Goal: Information Seeking & Learning: Learn about a topic

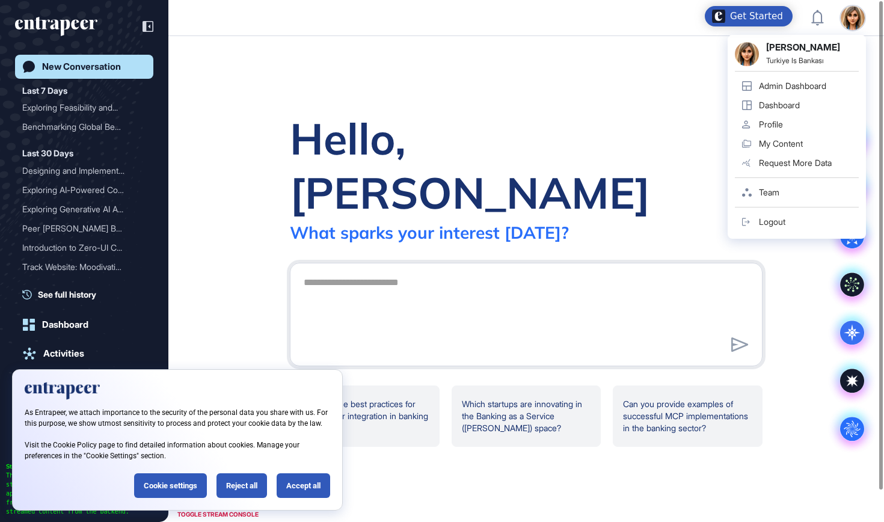
scroll to position [1, 1]
click at [794, 84] on div "Admin Dashboard" at bounding box center [792, 86] width 67 height 10
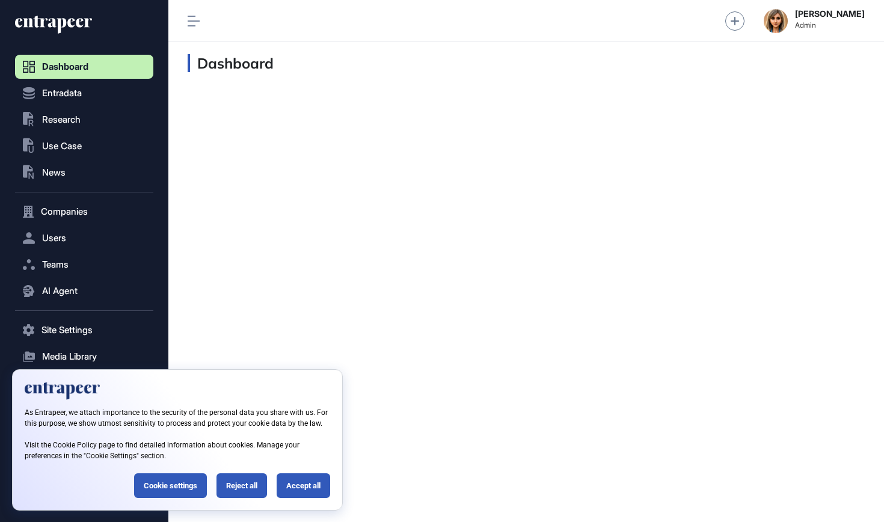
scroll to position [1, 1]
click at [64, 109] on button ".st0{fill:currentColor} Research" at bounding box center [84, 120] width 138 height 24
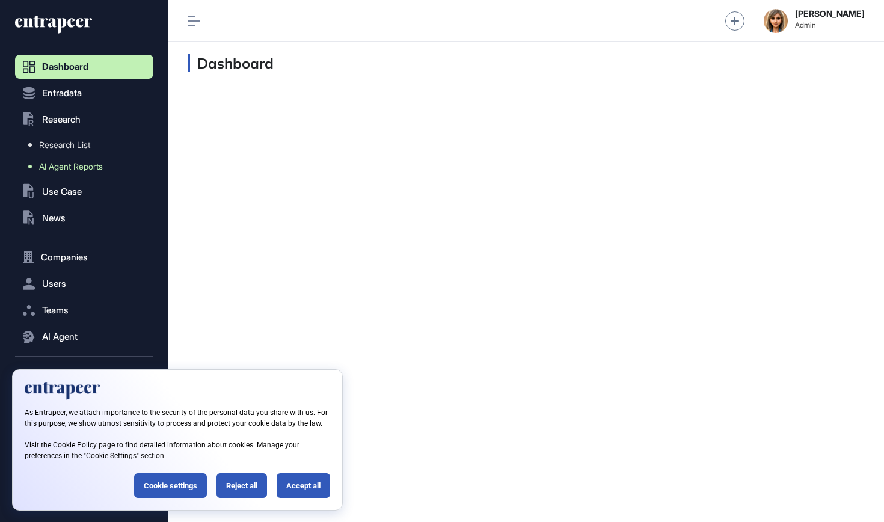
click at [62, 167] on span "AI Agent Reports" at bounding box center [71, 167] width 64 height 10
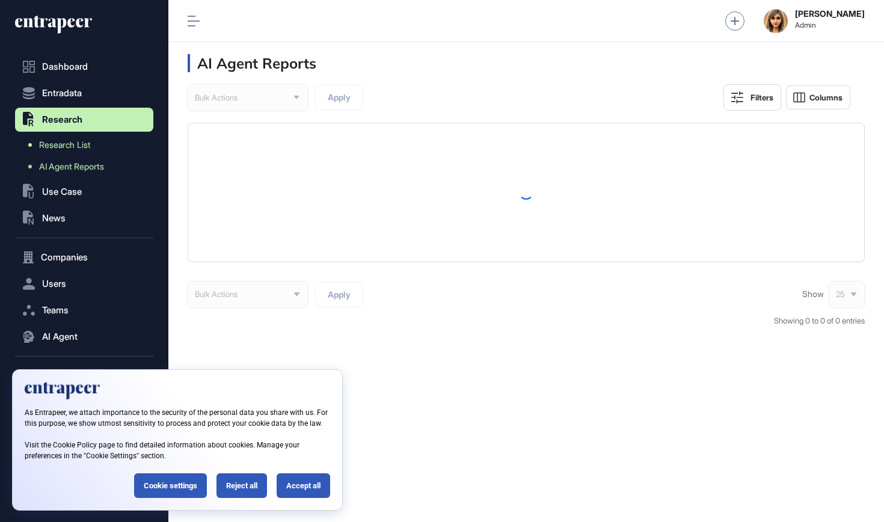
click at [76, 155] on link "Research List" at bounding box center [87, 145] width 132 height 22
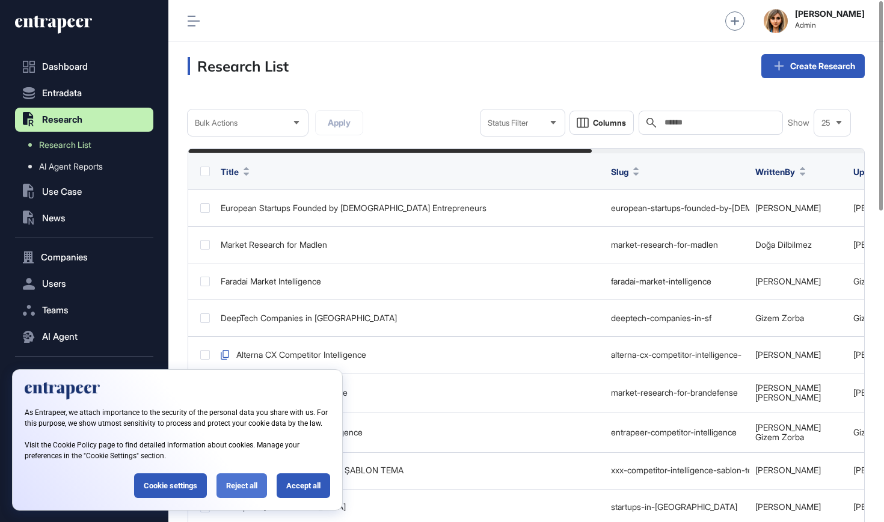
click at [231, 491] on div "Reject all" at bounding box center [242, 485] width 51 height 25
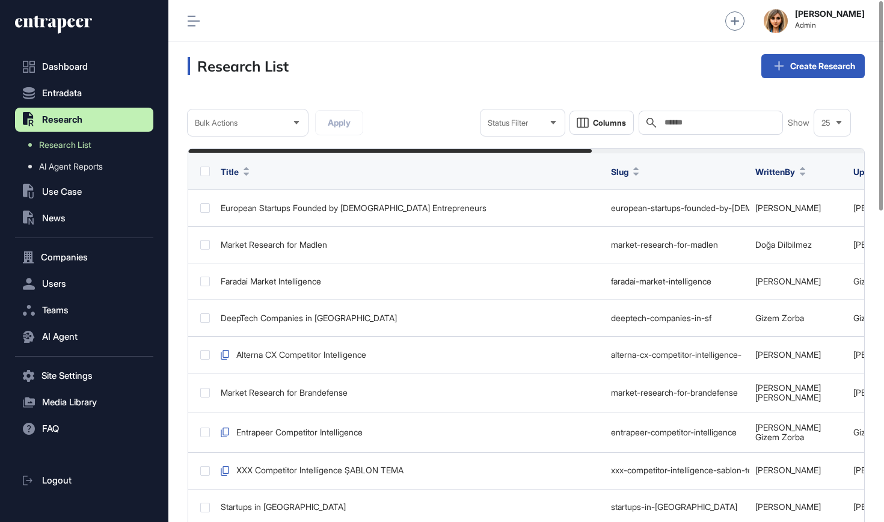
click at [670, 120] on input "text" at bounding box center [720, 123] width 112 height 10
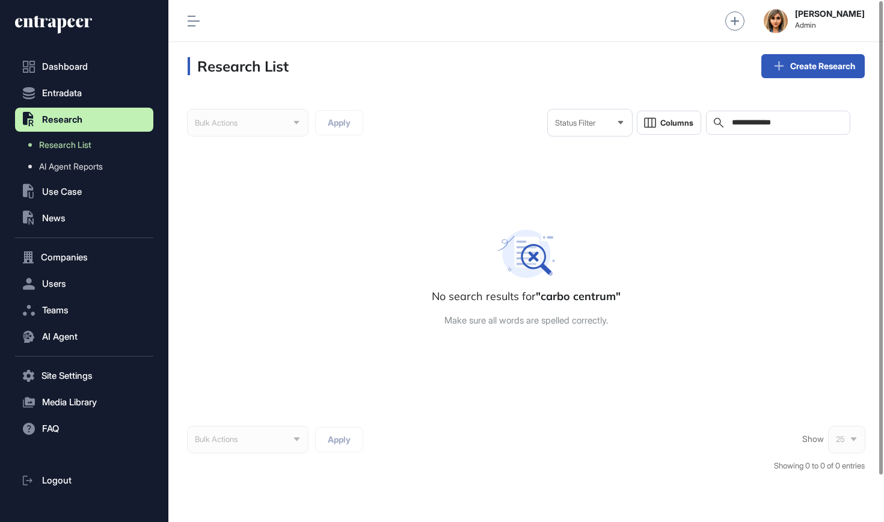
click at [738, 122] on input "**********" at bounding box center [787, 123] width 112 height 10
click at [735, 122] on input "**********" at bounding box center [787, 123] width 112 height 10
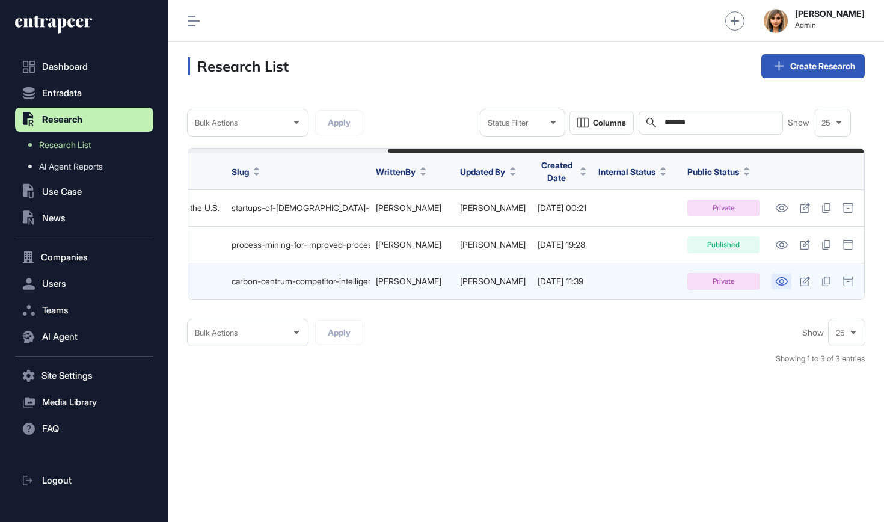
scroll to position [0, 283]
type input "*******"
click at [783, 277] on icon at bounding box center [782, 281] width 12 height 8
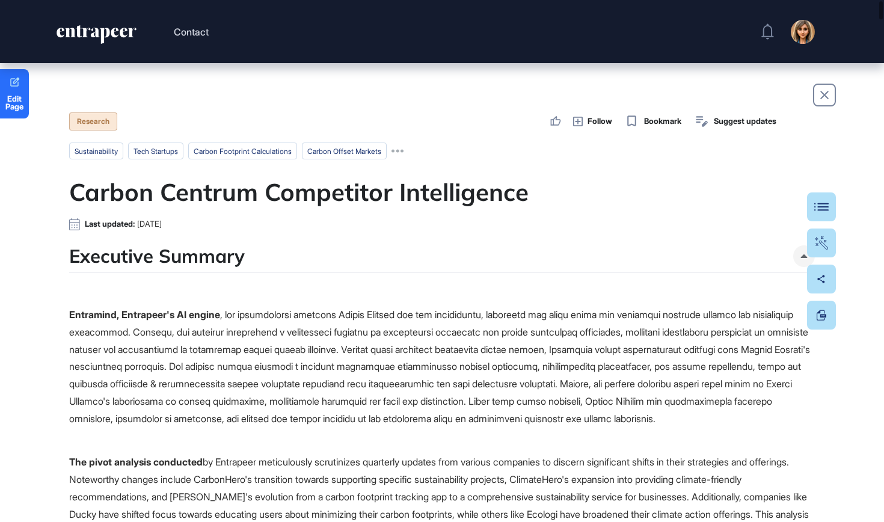
scroll to position [15, 0]
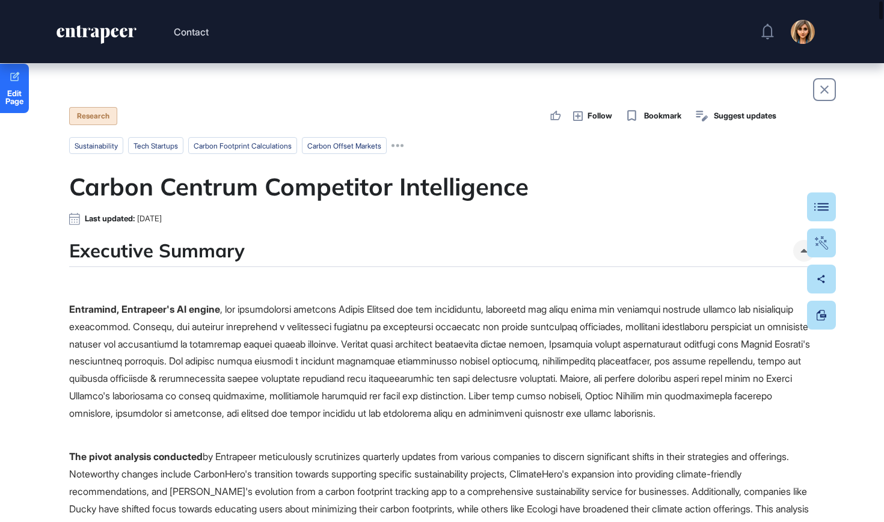
click at [827, 204] on button at bounding box center [821, 207] width 29 height 29
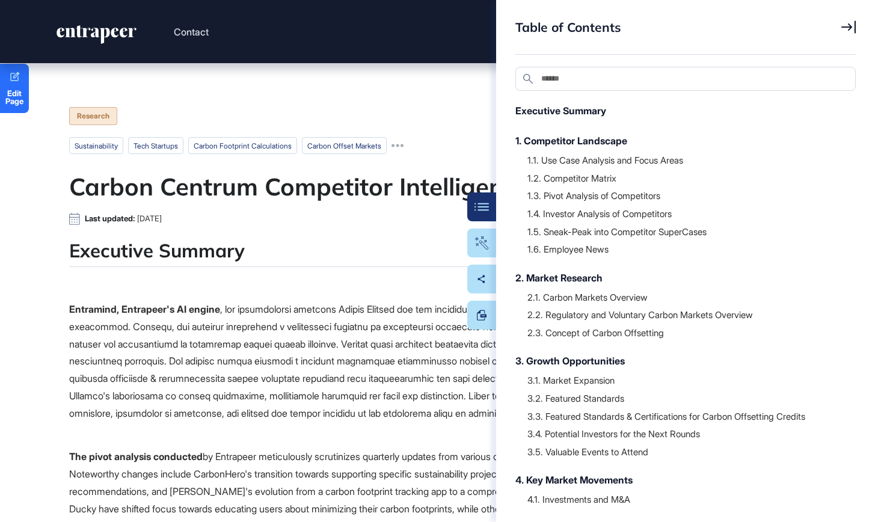
scroll to position [1, 0]
click at [605, 164] on div "1.1. Use Case Analysis and Focus Areas" at bounding box center [686, 161] width 316 height 12
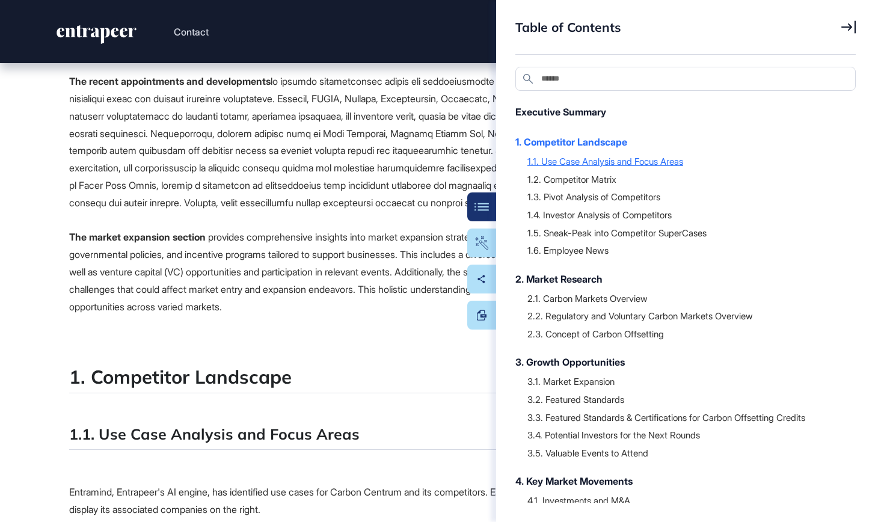
scroll to position [896, 0]
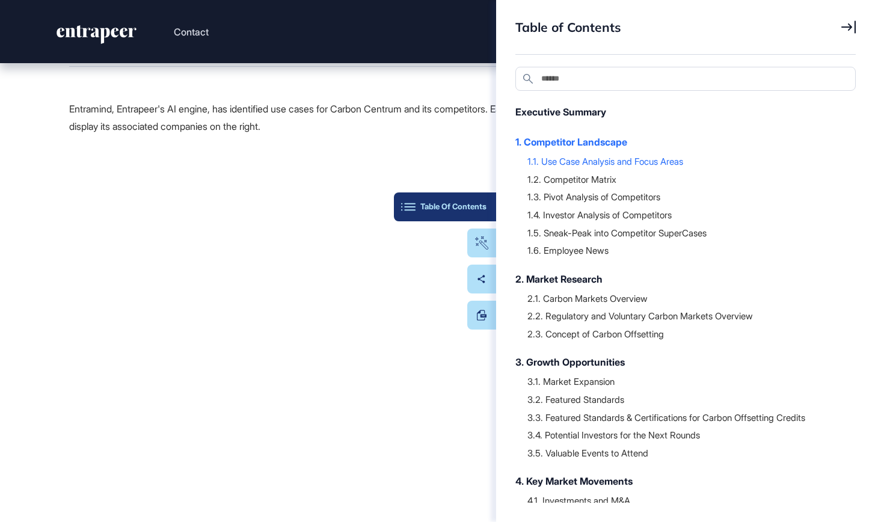
click at [488, 201] on button "Table Of Contents" at bounding box center [445, 207] width 102 height 29
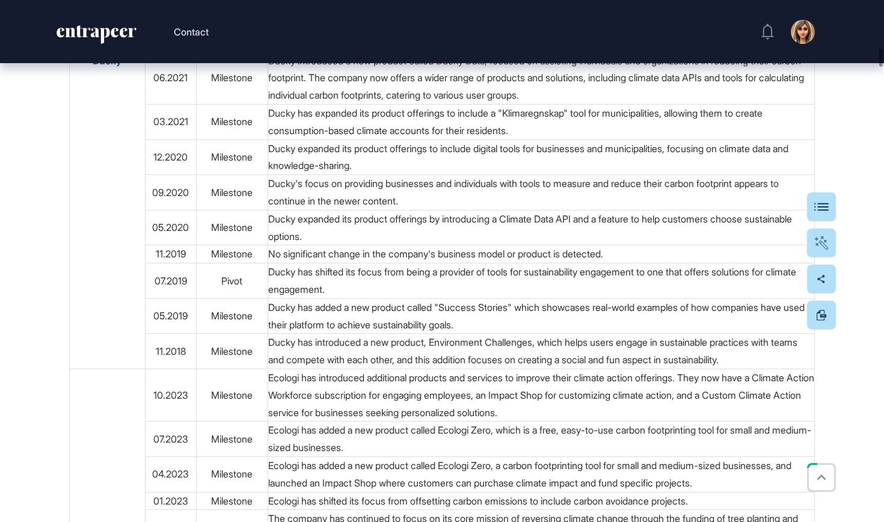
scroll to position [5701, 0]
click at [832, 202] on button "Table Of Contents" at bounding box center [785, 207] width 102 height 29
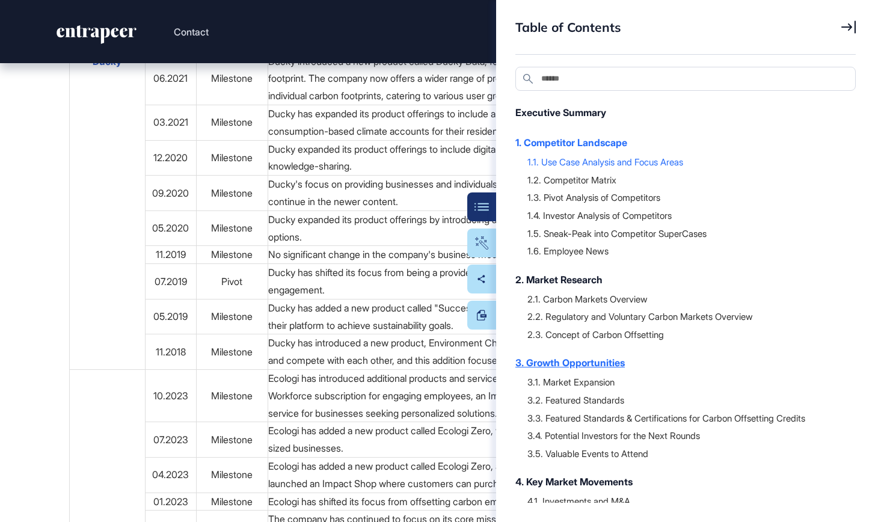
click at [591, 360] on div "3. Growth Opportunities" at bounding box center [680, 363] width 328 height 14
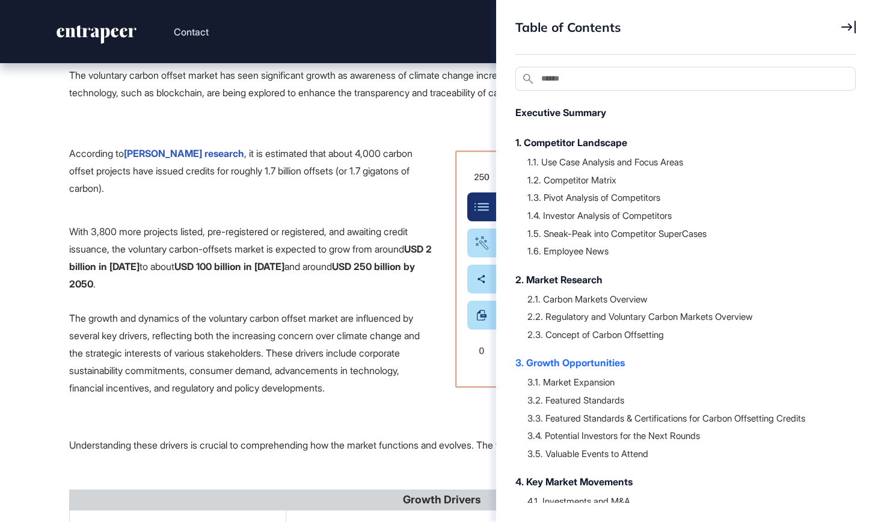
scroll to position [28269, 0]
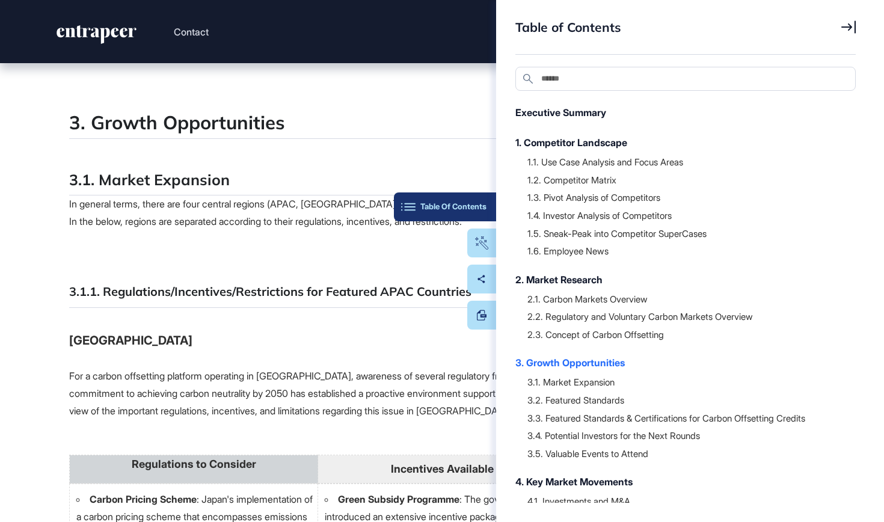
click at [476, 206] on div "Table Of Contents" at bounding box center [445, 207] width 83 height 10
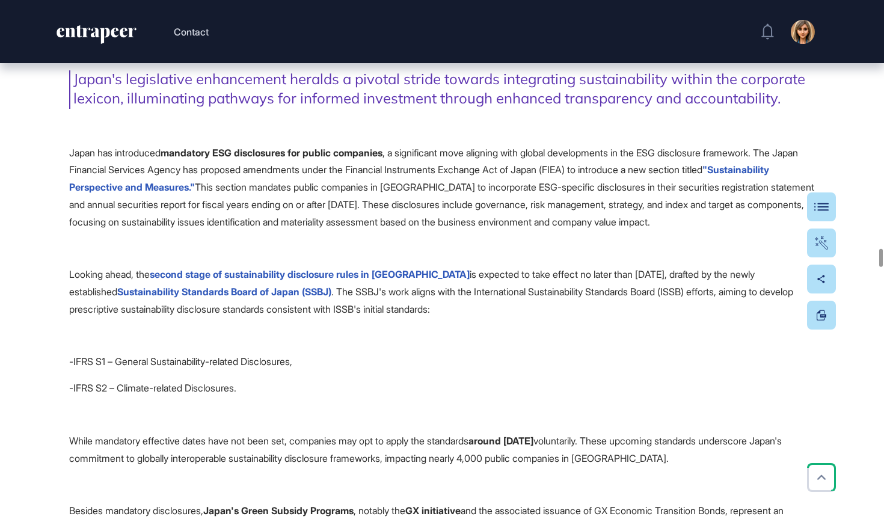
scroll to position [29534, 0]
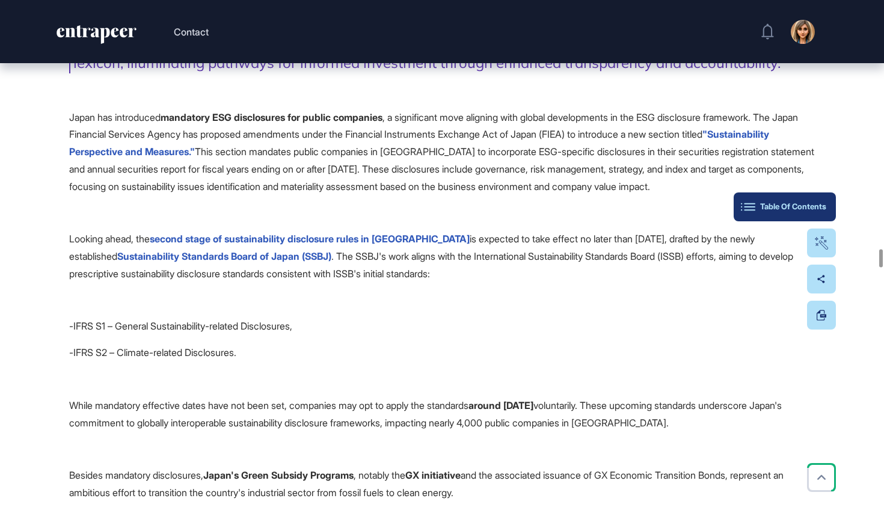
click at [819, 204] on div "Table Of Contents" at bounding box center [785, 207] width 83 height 10
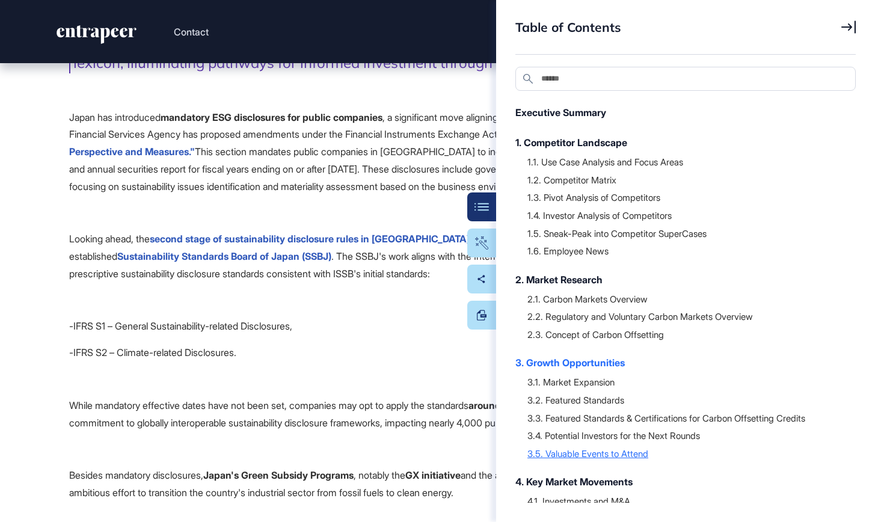
click at [600, 452] on div "3.5. Valuable Events to Attend" at bounding box center [686, 454] width 316 height 12
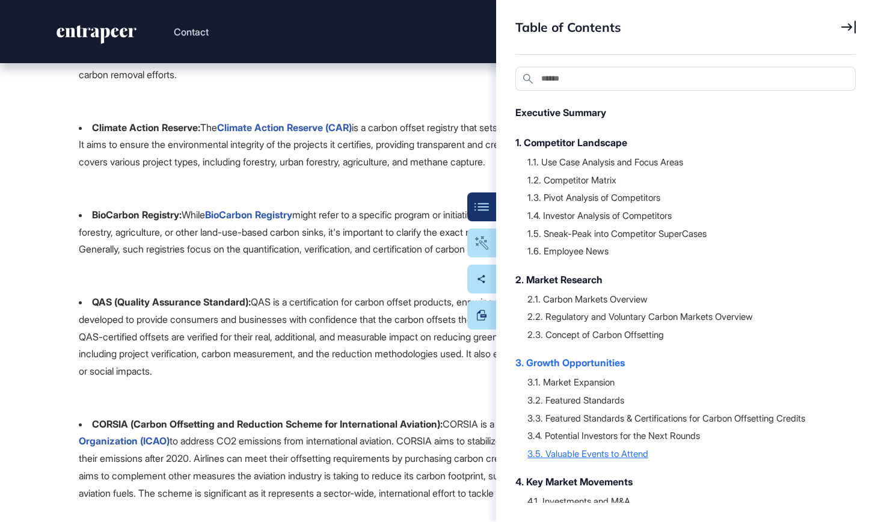
scroll to position [44821, 0]
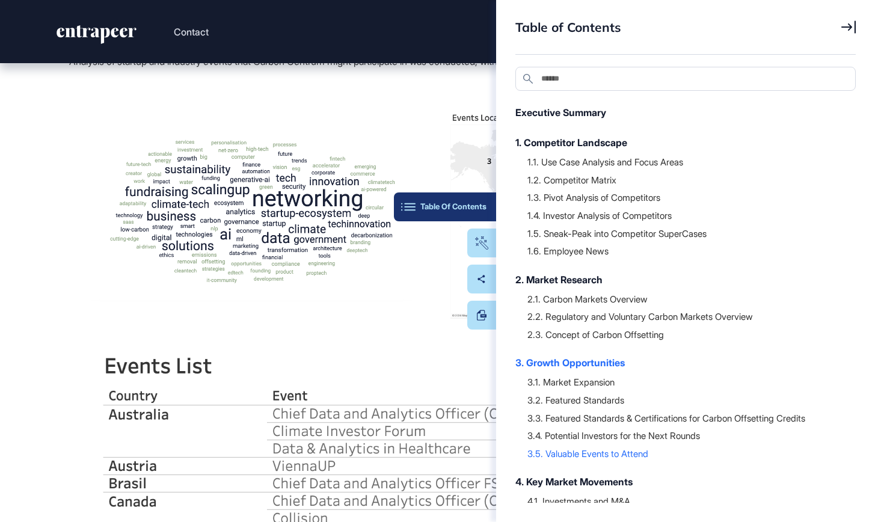
click at [486, 213] on button "Table Of Contents" at bounding box center [445, 207] width 102 height 29
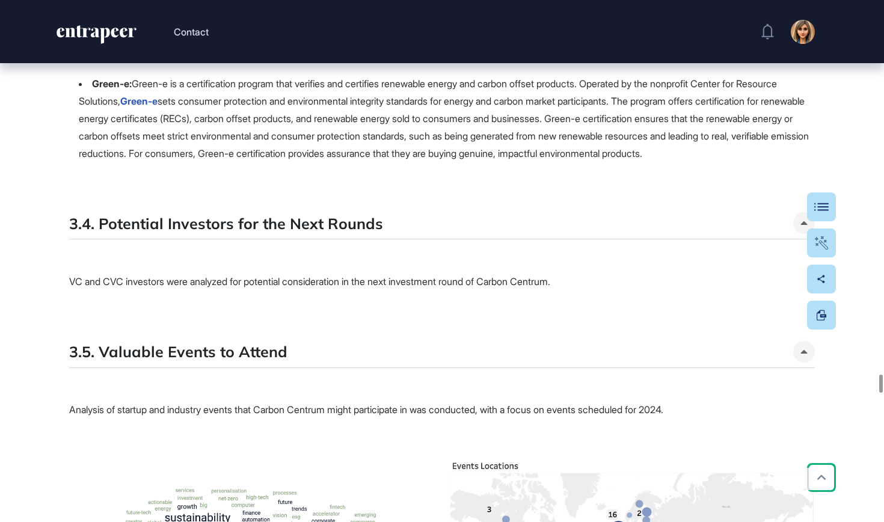
scroll to position [44476, 0]
